Goal: Communication & Community: Answer question/provide support

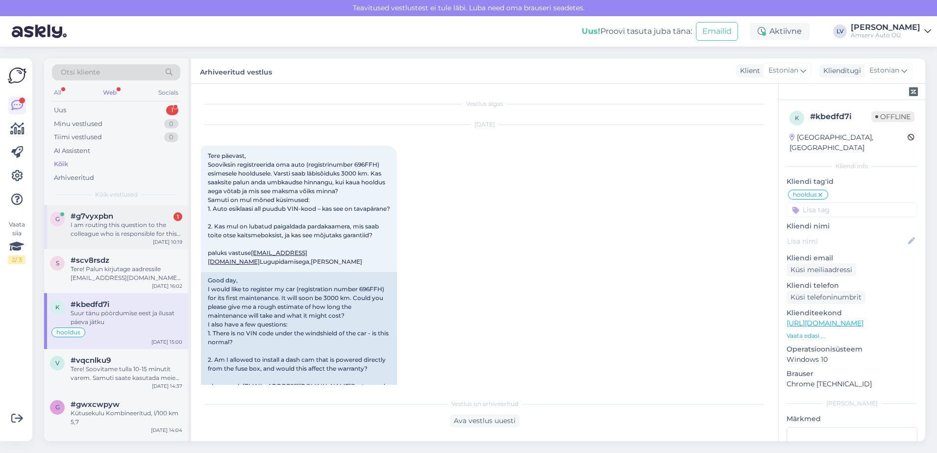
click at [101, 225] on div "I am routing this question to the colleague who is responsible for this topic. …" at bounding box center [127, 230] width 112 height 18
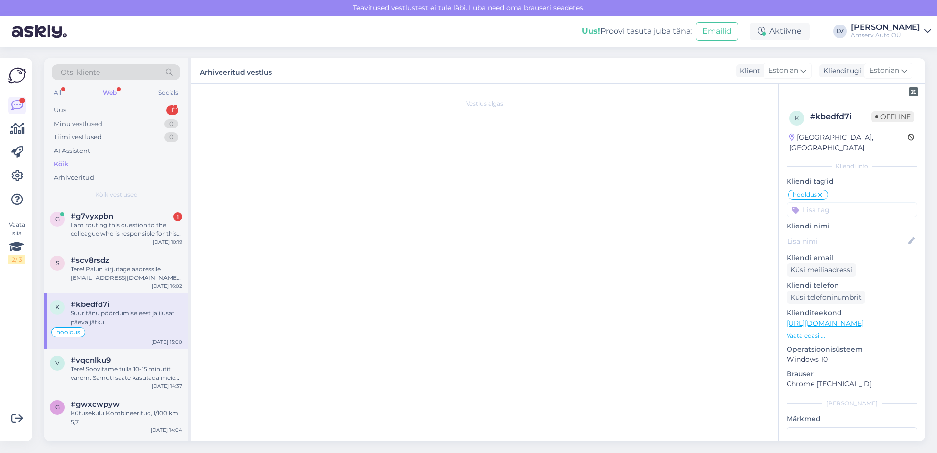
scroll to position [81, 0]
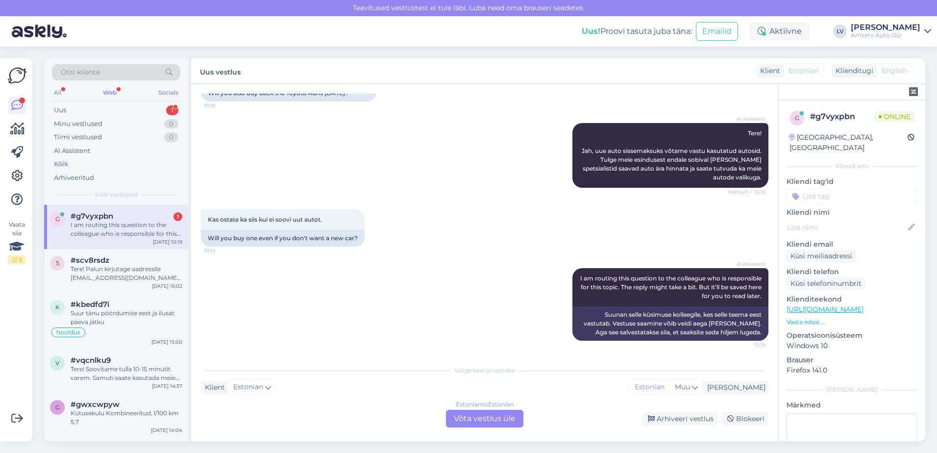
click at [482, 425] on div "Estonian to Estonian Võta vestlus üle" at bounding box center [484, 419] width 77 height 18
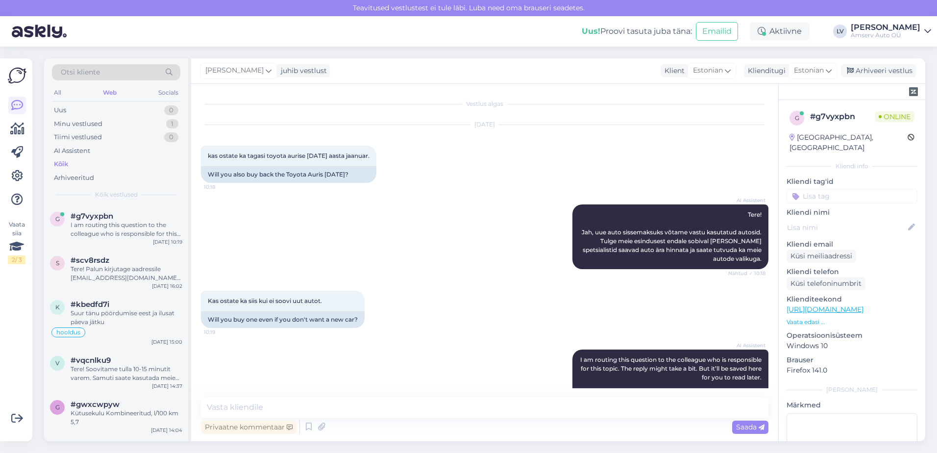
scroll to position [45, 0]
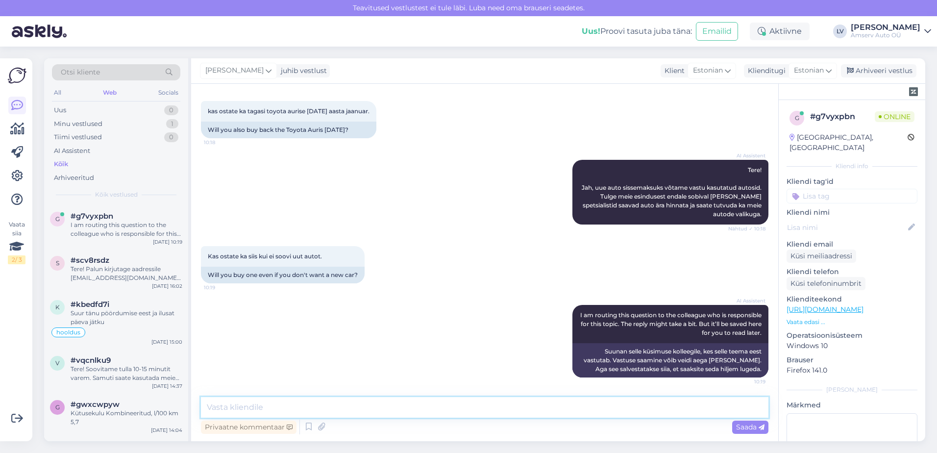
click at [381, 402] on textarea at bounding box center [485, 407] width 568 height 21
type textarea "Tere"
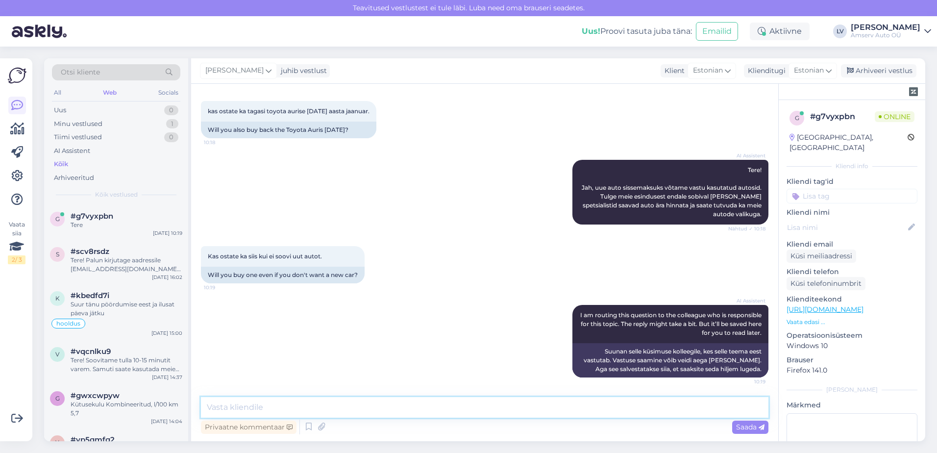
scroll to position [87, 0]
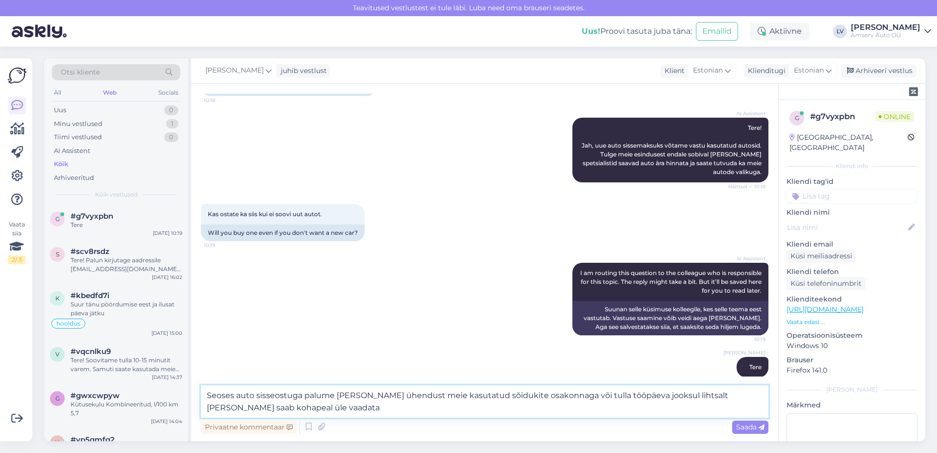
type textarea "Seoses auto sisseostuga palume [PERSON_NAME] ühendust meie kasutatud sõidukite …"
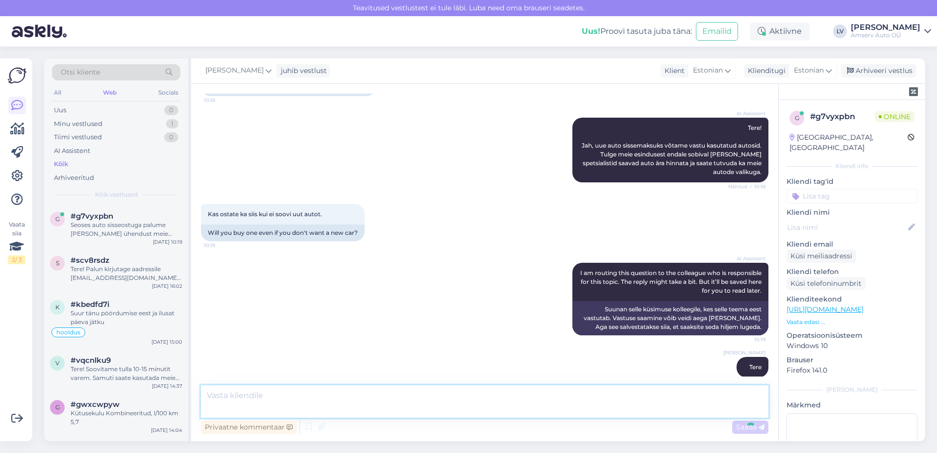
scroll to position [147, 0]
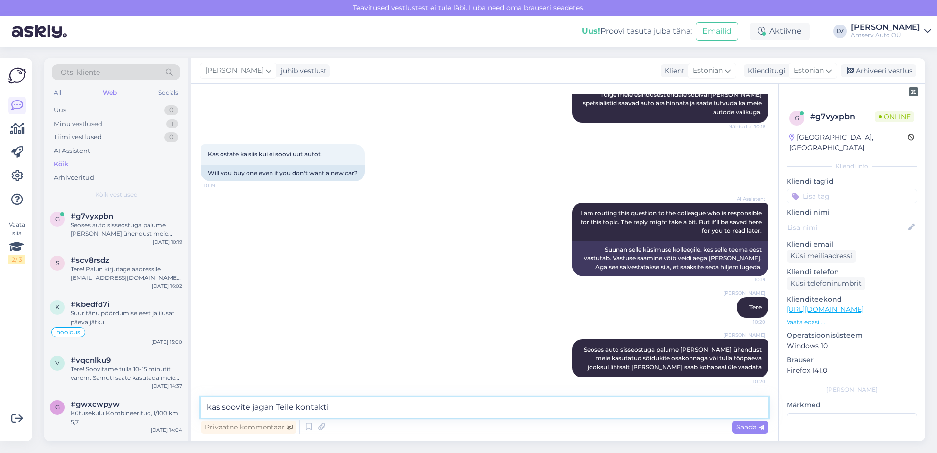
type textarea "kas soovite jagan Teile kontakti?"
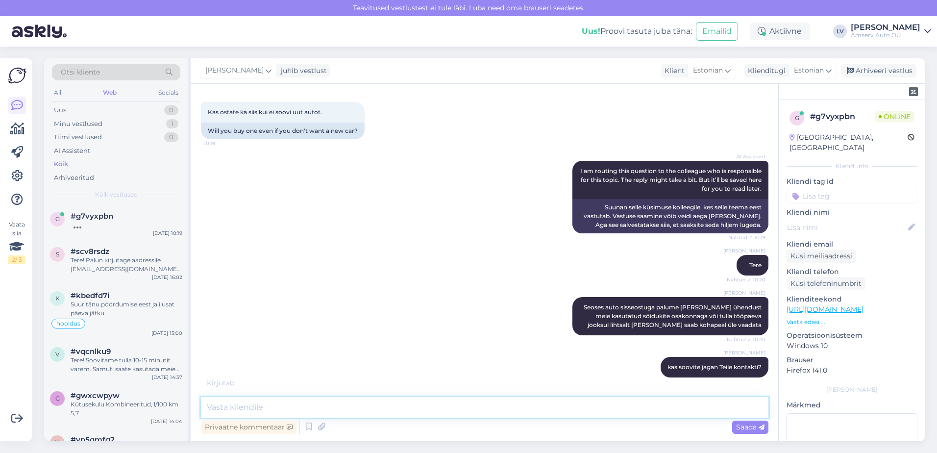
scroll to position [231, 0]
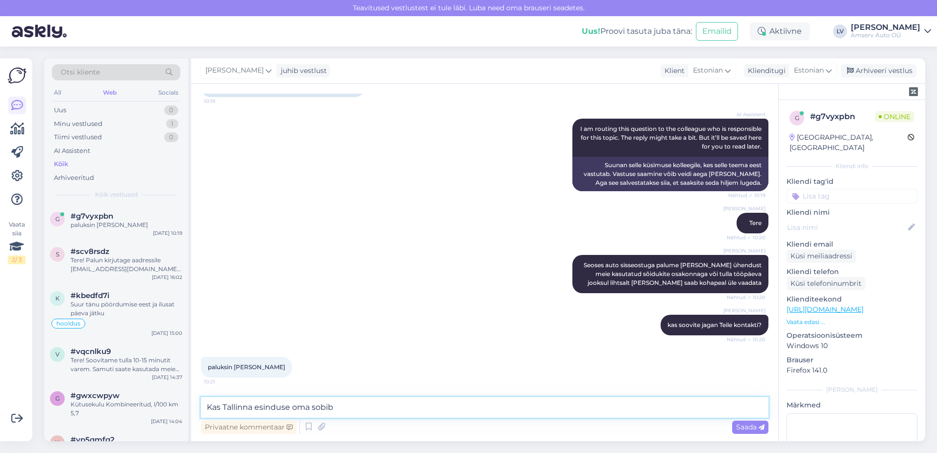
type textarea "Kas Tallinna esinduse oma sobib?"
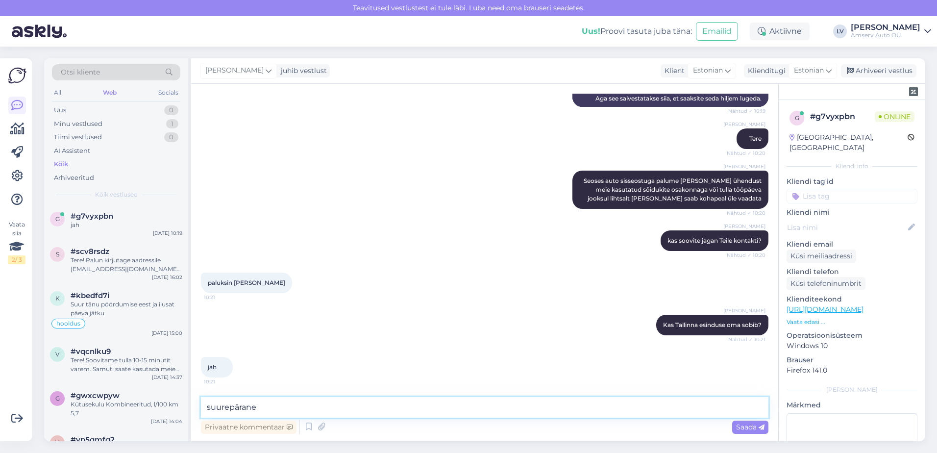
scroll to position [325, 0]
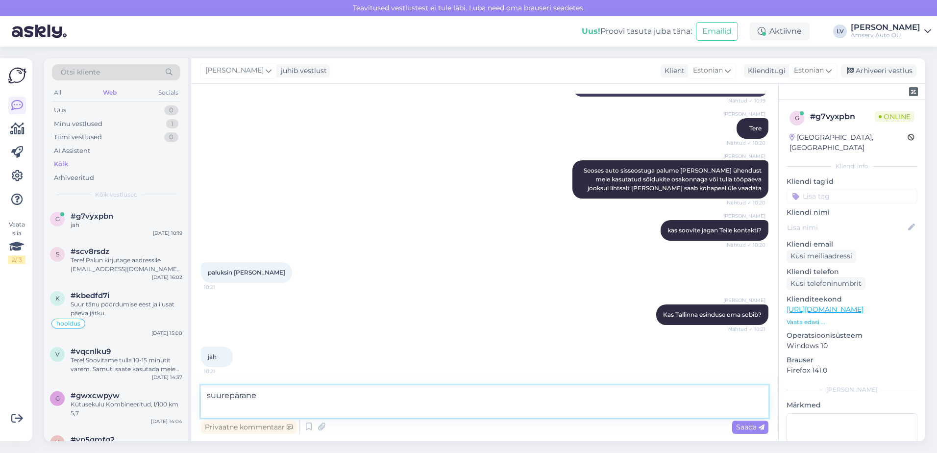
paste textarea "[EMAIL_ADDRESS][DOMAIN_NAME]"
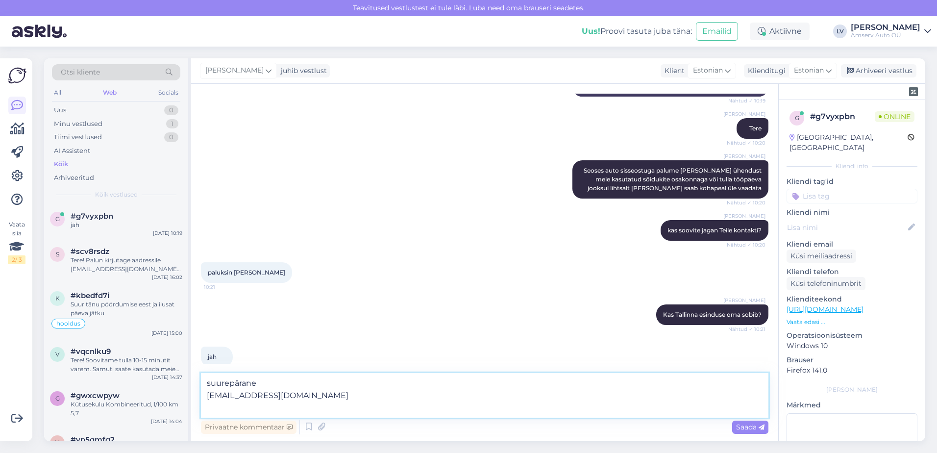
paste textarea "650 2116"
click at [209, 406] on textarea "suurepärane [EMAIL_ADDRESS][DOMAIN_NAME] 650 2116 või" at bounding box center [485, 395] width 568 height 45
click at [293, 406] on textarea "suurepärane [EMAIL_ADDRESS][DOMAIN_NAME] 650 2116 või" at bounding box center [485, 395] width 568 height 45
paste textarea "650 2119"
click at [369, 408] on textarea "suurepärane [EMAIL_ADDRESS][DOMAIN_NAME] 650 2116 või 650 2119" at bounding box center [485, 395] width 568 height 45
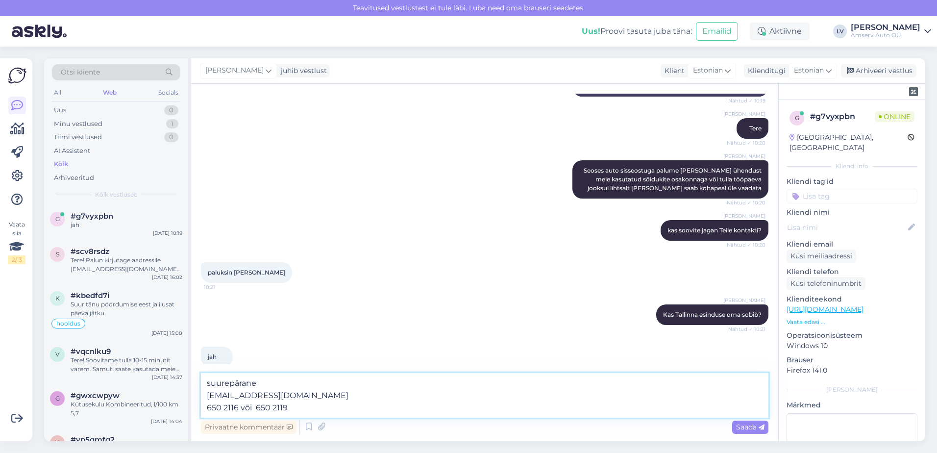
click at [257, 408] on textarea "suurepärane [EMAIL_ADDRESS][DOMAIN_NAME] 650 2116 või 650 2119" at bounding box center [485, 395] width 568 height 45
type textarea "suurepärane [EMAIL_ADDRESS][DOMAIN_NAME] 650 2116 või 650 2119"
click at [350, 409] on textarea "suurepärane [EMAIL_ADDRESS][DOMAIN_NAME] 650 2116 või 650 2119" at bounding box center [485, 395] width 568 height 45
click at [279, 387] on textarea "suurepärane [EMAIL_ADDRESS][DOMAIN_NAME] 650 2116 või 650 2119" at bounding box center [485, 395] width 568 height 45
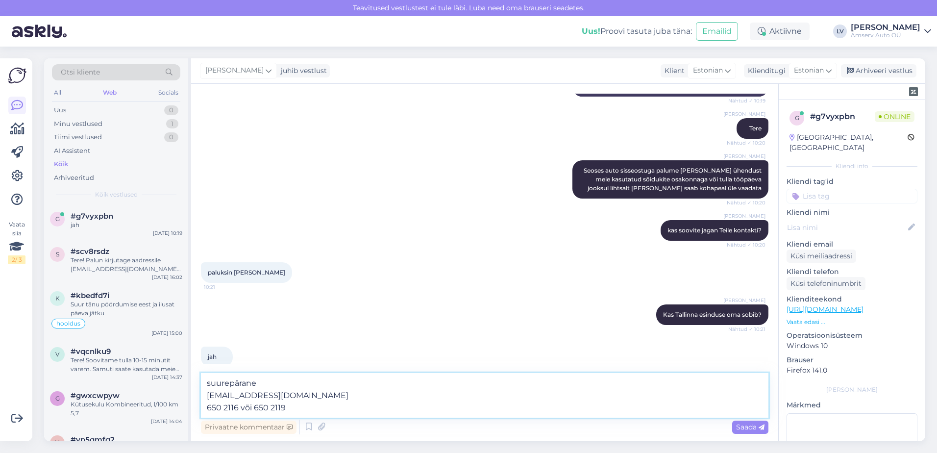
click at [283, 383] on textarea "suurepärane [EMAIL_ADDRESS][DOMAIN_NAME] 650 2116 või 650 2119" at bounding box center [485, 395] width 568 height 45
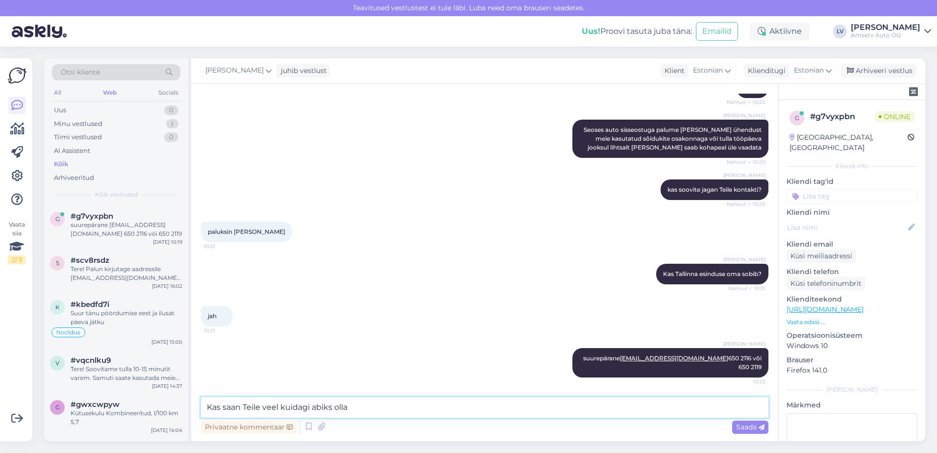
type textarea "Kas saan Teile veel kuidagi abiks olla?"
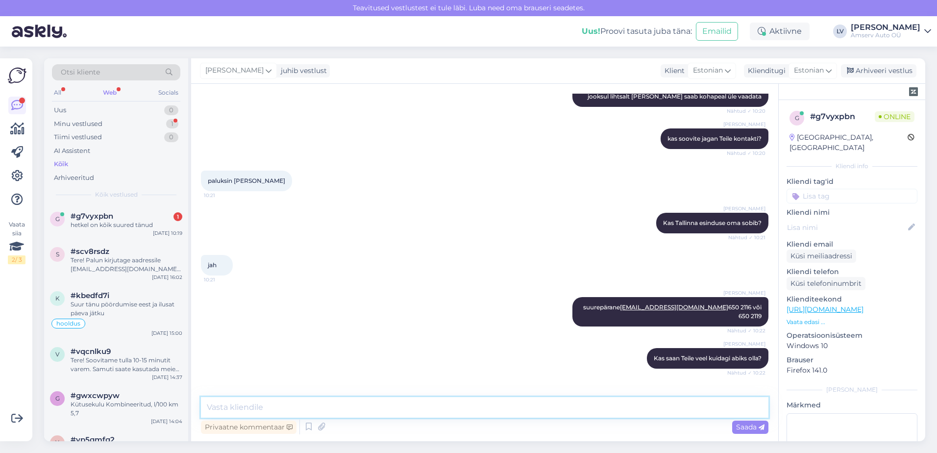
scroll to position [459, 0]
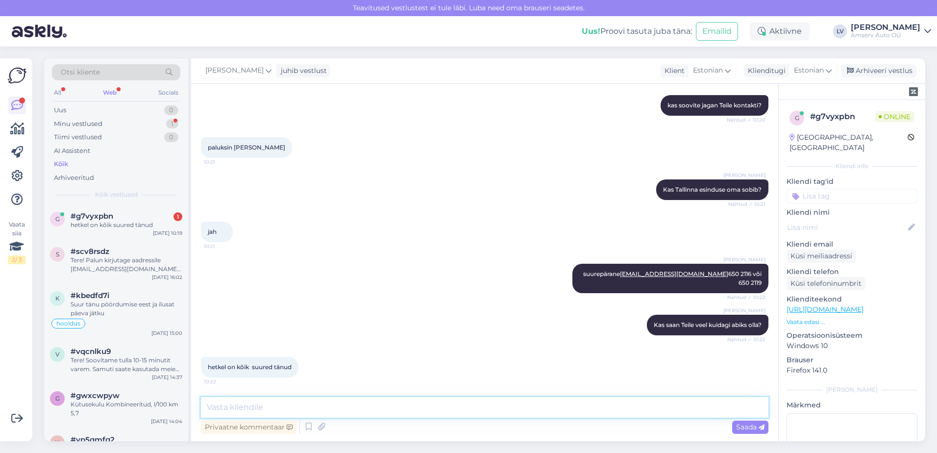
click at [256, 402] on textarea at bounding box center [485, 407] width 568 height 21
click at [251, 409] on textarea "väga tore! :) suur tänu Teile pöördumise eest ja ilusat päeva jätku" at bounding box center [485, 407] width 568 height 21
click at [253, 408] on textarea "väga tore! suur tänu Teile pöördumise eest ja ilusat päeva jätku" at bounding box center [485, 407] width 568 height 21
click at [490, 404] on textarea "väga tore! Suur tänu Teile pöördumise eest ja ilusat päeva jätku" at bounding box center [485, 407] width 568 height 21
type textarea "väga tore! Suur tänu Teile pöördumise eest ja ilusat päeva jätku :)"
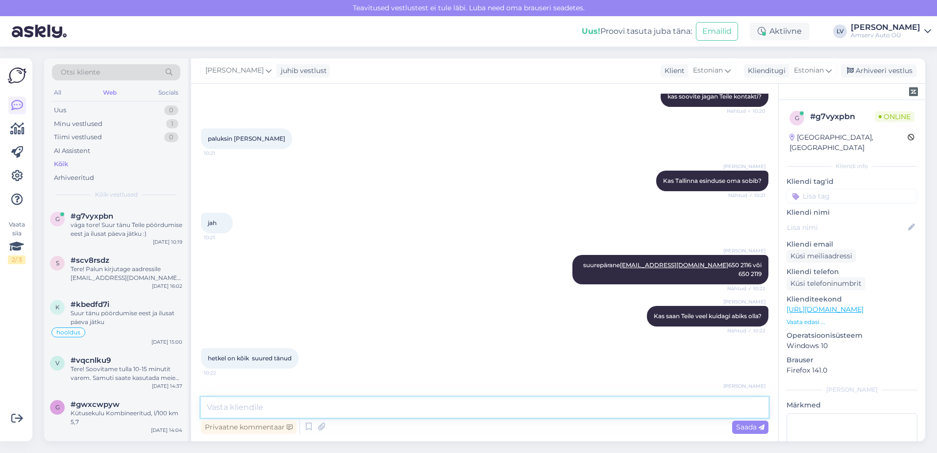
scroll to position [510, 0]
